Goal: Check status

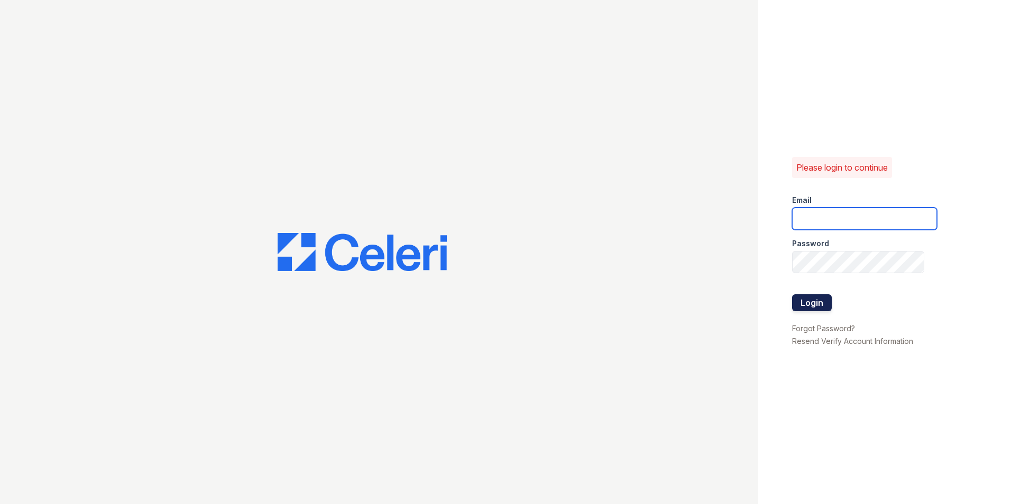
type input "[EMAIL_ADDRESS][DOMAIN_NAME]"
click at [808, 303] on button "Login" at bounding box center [812, 302] width 40 height 17
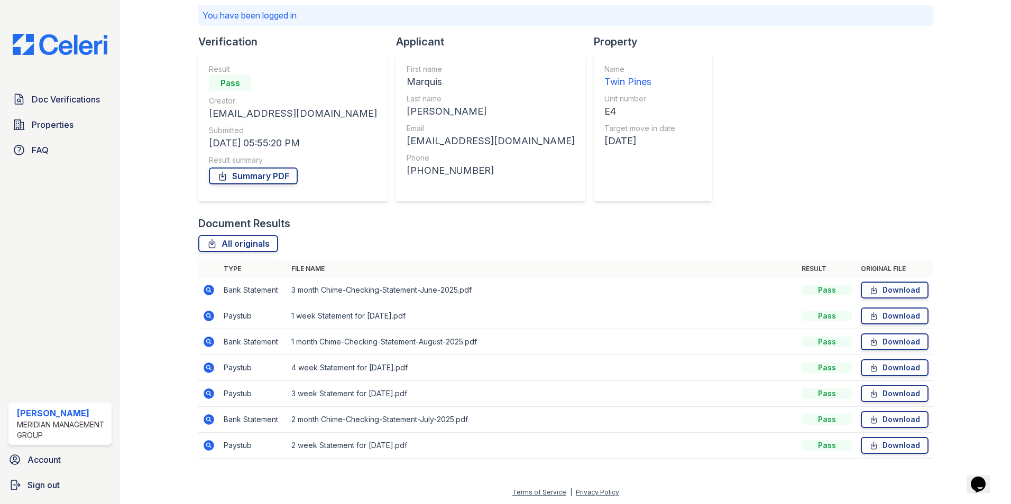
scroll to position [75, 0]
click at [208, 315] on icon at bounding box center [208, 314] width 3 height 3
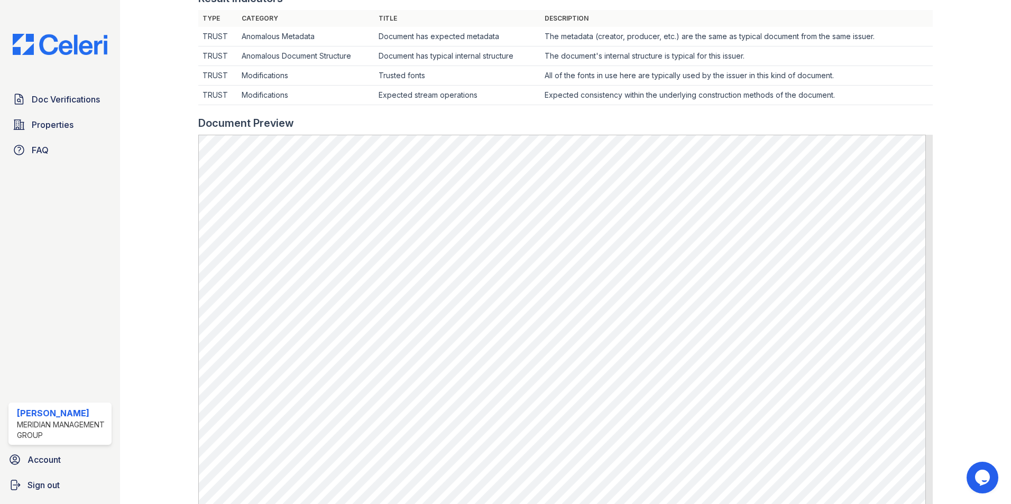
scroll to position [317, 0]
